Goal: Task Accomplishment & Management: Understand process/instructions

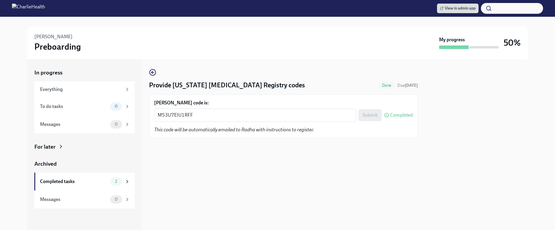
click at [45, 4] on img at bounding box center [28, 9] width 33 height 10
click at [45, 10] on img at bounding box center [28, 9] width 33 height 10
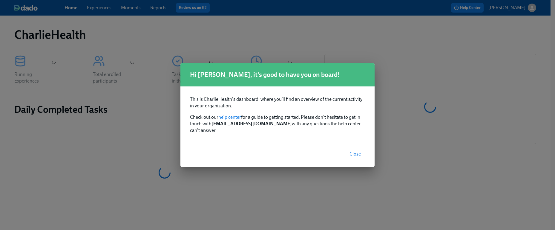
click at [358, 151] on span "Close" at bounding box center [355, 154] width 11 height 6
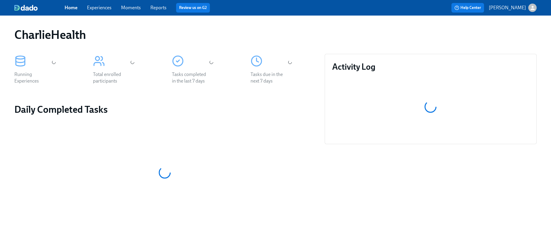
click at [99, 9] on link "Experiences" at bounding box center [99, 8] width 25 height 6
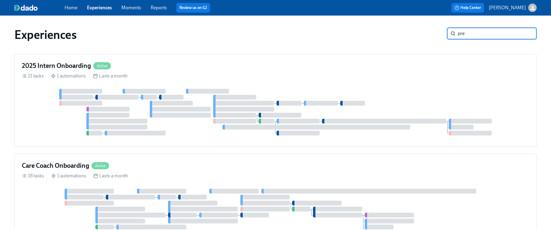
type input "preb"
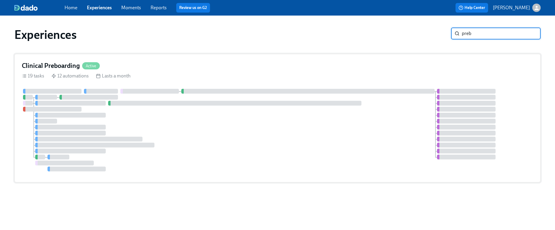
click at [285, 78] on div "19 tasks 12 automations Lasts a month" at bounding box center [278, 76] width 512 height 7
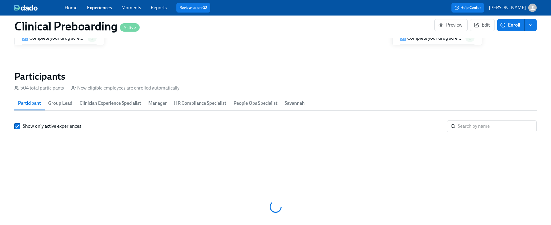
scroll to position [0, 7365]
click at [484, 129] on input "search" at bounding box center [497, 126] width 79 height 12
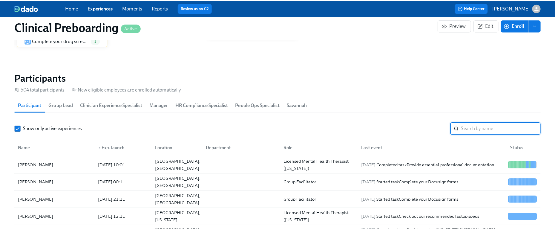
scroll to position [0, 7691]
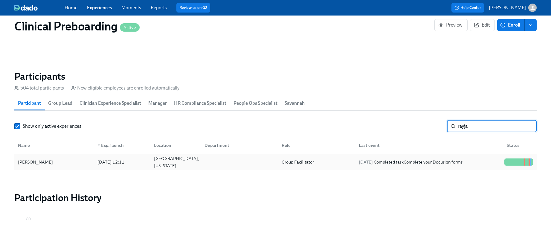
type input "rayja"
click at [48, 157] on div "[PERSON_NAME]" at bounding box center [54, 162] width 77 height 12
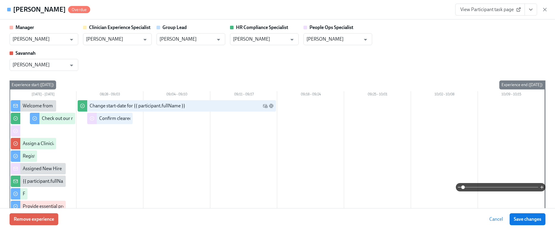
click at [526, 10] on button "View task page" at bounding box center [531, 10] width 13 height 12
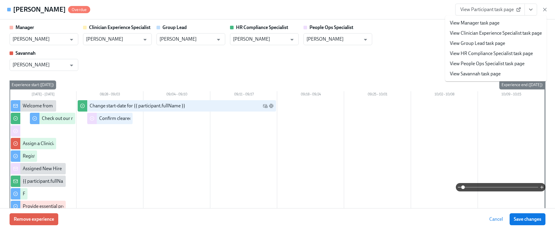
click at [509, 8] on span "View Participant task page" at bounding box center [490, 10] width 59 height 6
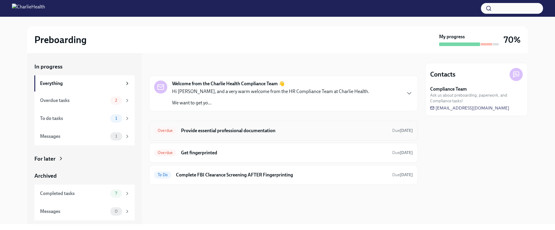
click at [243, 133] on h6 "Provide essential professional documentation" at bounding box center [284, 130] width 207 height 7
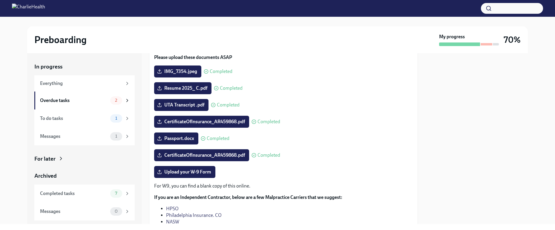
scroll to position [79, 0]
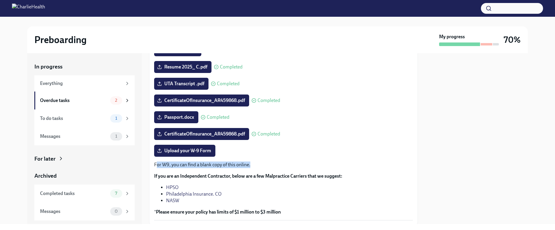
drag, startPoint x: 258, startPoint y: 165, endPoint x: 156, endPoint y: 164, distance: 102.2
click at [156, 164] on p "For W9, you can find a blank copy of this online." at bounding box center [283, 164] width 259 height 7
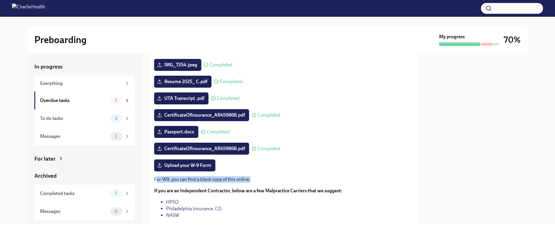
scroll to position [55, 0]
